Goal: Information Seeking & Learning: Find specific fact

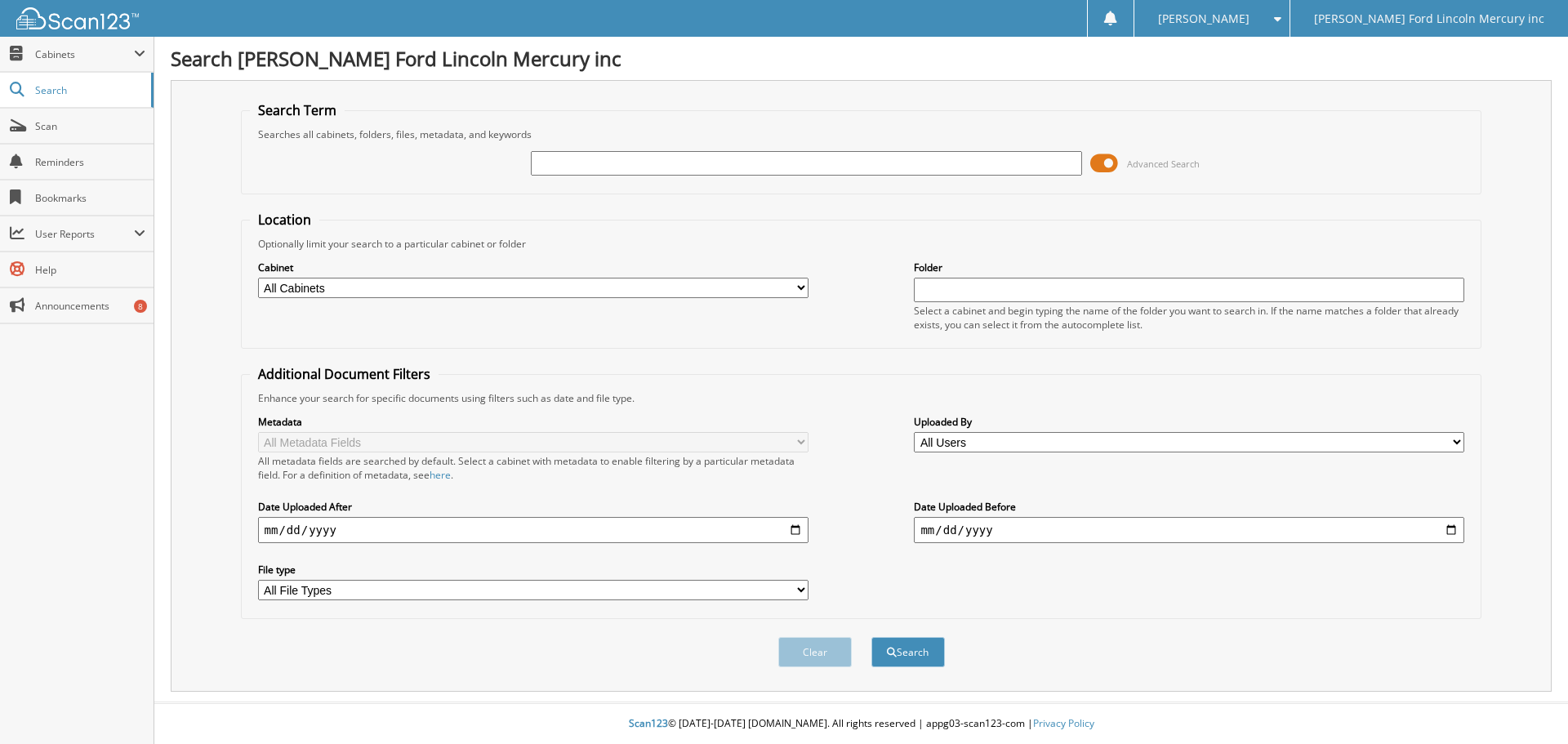
drag, startPoint x: 619, startPoint y: 160, endPoint x: 599, endPoint y: 169, distance: 21.9
click at [599, 169] on input "text" at bounding box center [806, 163] width 551 height 25
type input "36379"
click at [871, 636] on button "Search" at bounding box center [908, 651] width 73 height 30
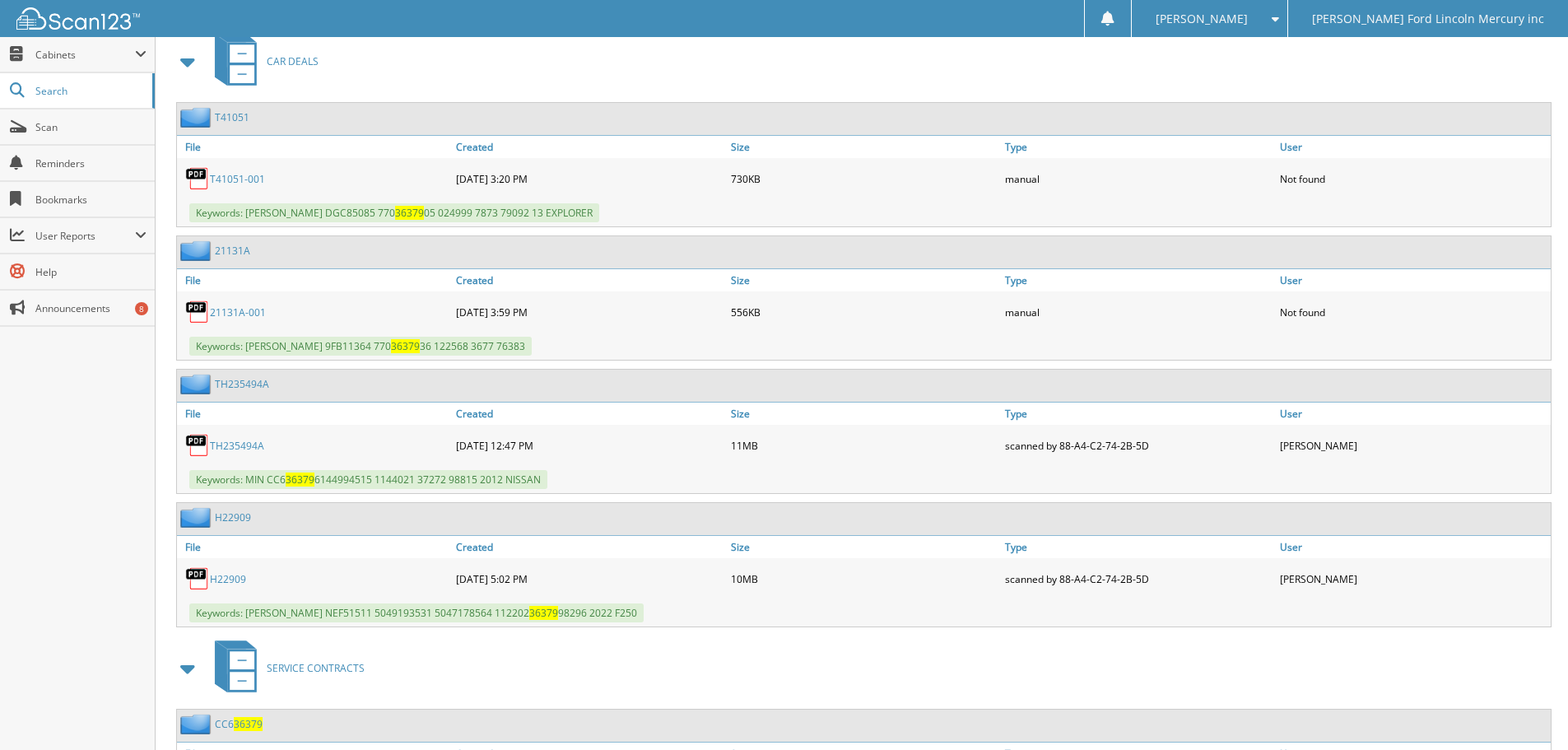
scroll to position [1810, 0]
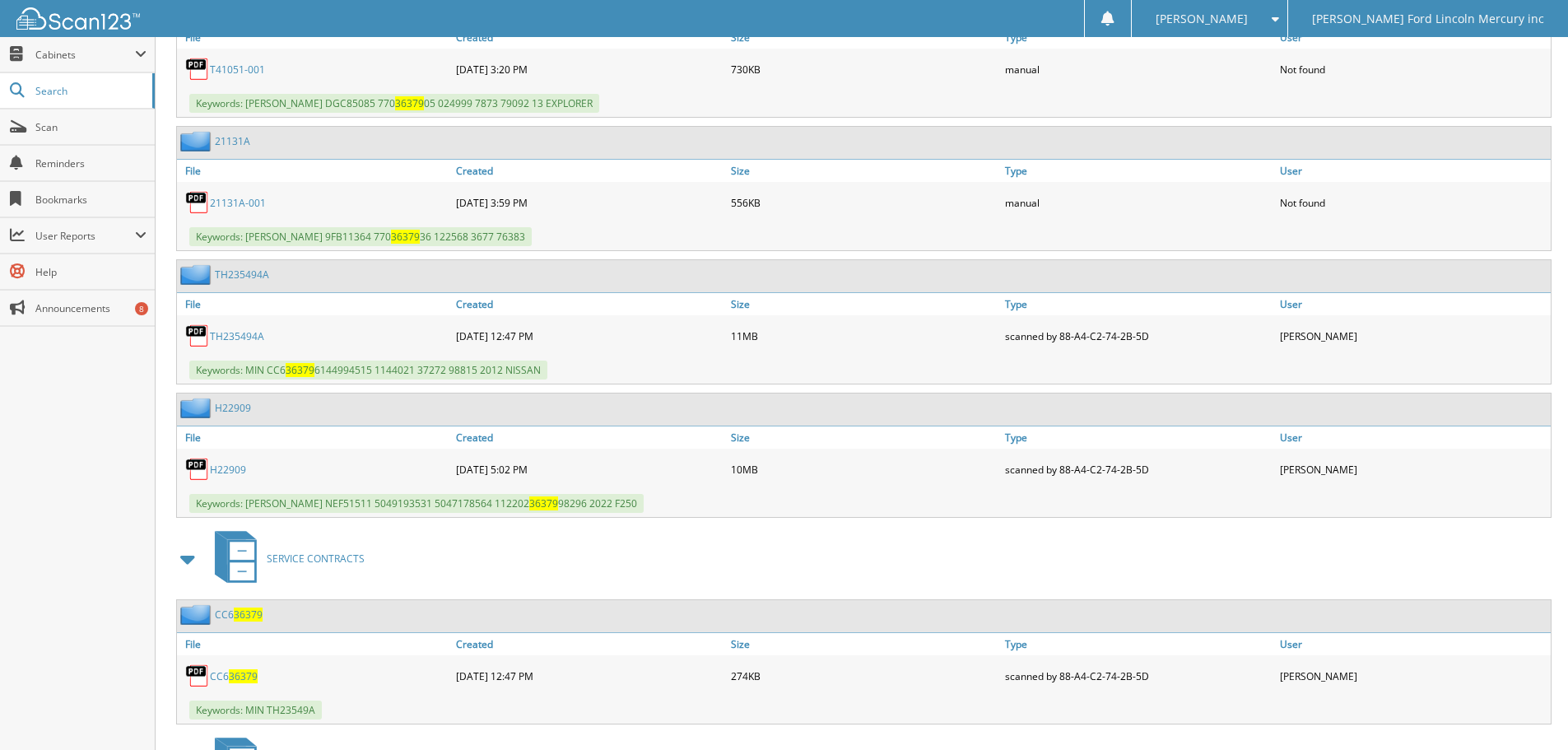
click at [225, 466] on link "H22909" at bounding box center [228, 470] width 36 height 14
